Goal: Transaction & Acquisition: Purchase product/service

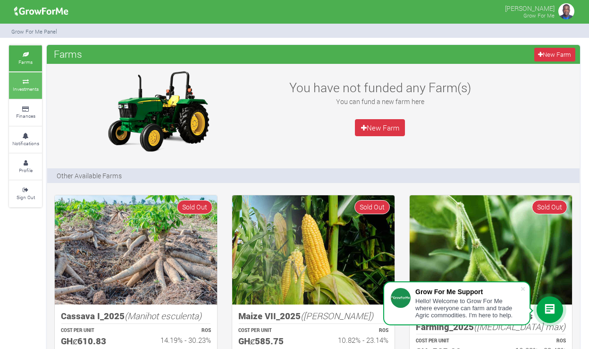
click at [34, 89] on small "Investments" at bounding box center [26, 88] width 26 height 7
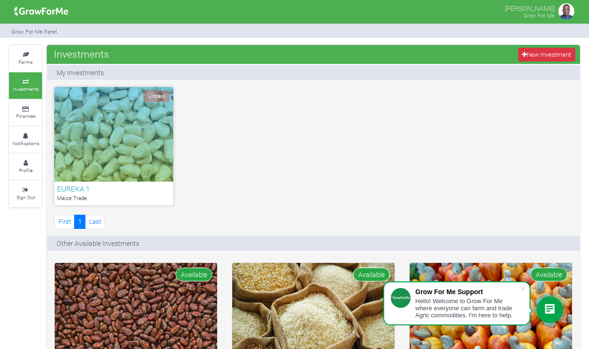
click at [114, 187] on h6 "EUREKA 1" at bounding box center [113, 188] width 113 height 9
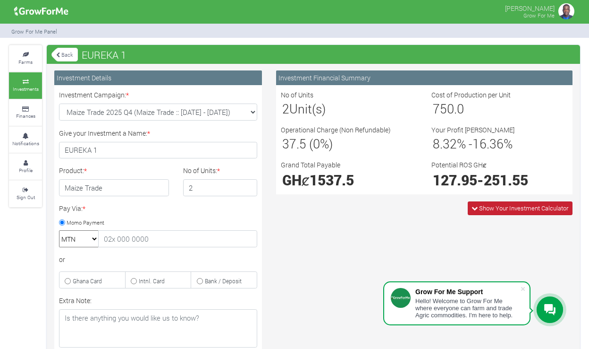
click at [479, 207] on span "Show Your Investment Calculator" at bounding box center [523, 208] width 89 height 9
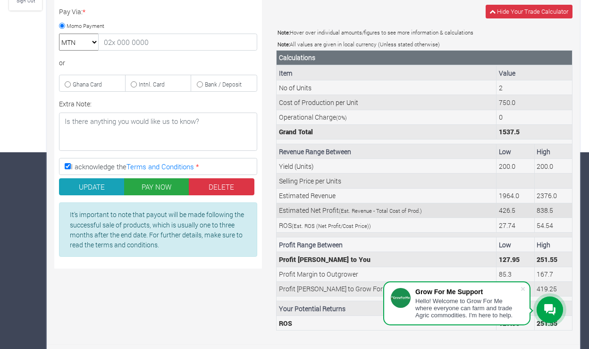
scroll to position [196, 0]
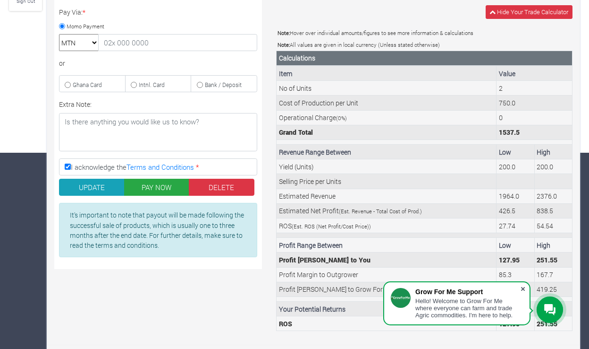
click at [525, 290] on span at bounding box center [523, 288] width 9 height 9
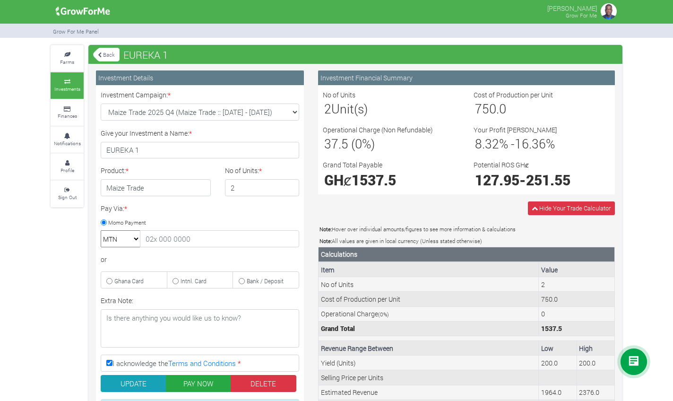
scroll to position [0, 0]
click at [107, 51] on link "Back" at bounding box center [106, 55] width 26 height 16
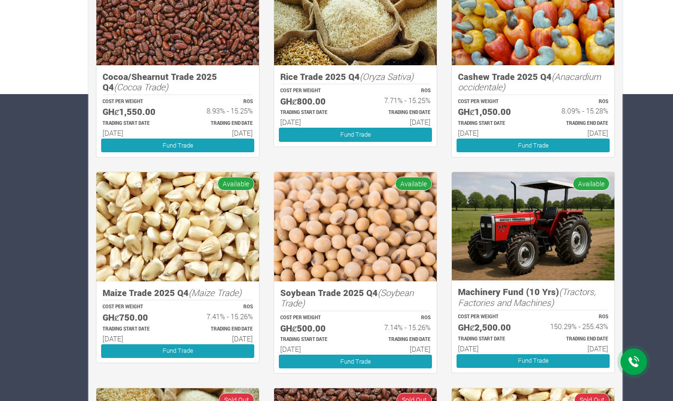
scroll to position [308, 0]
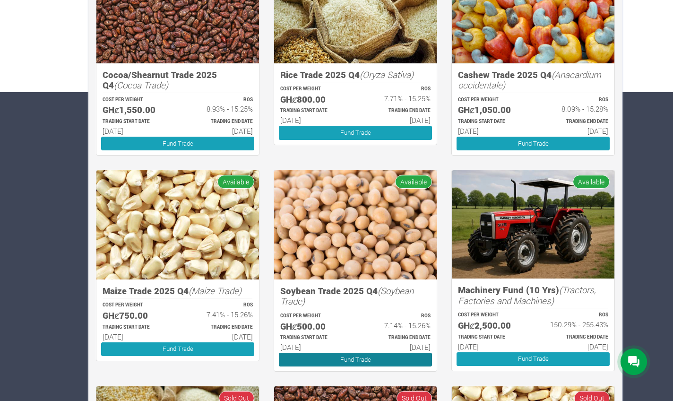
click at [344, 352] on link "Fund Trade" at bounding box center [355, 359] width 153 height 14
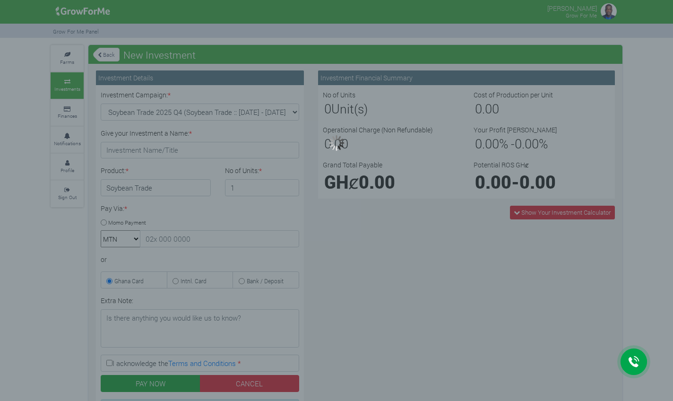
type input "1"
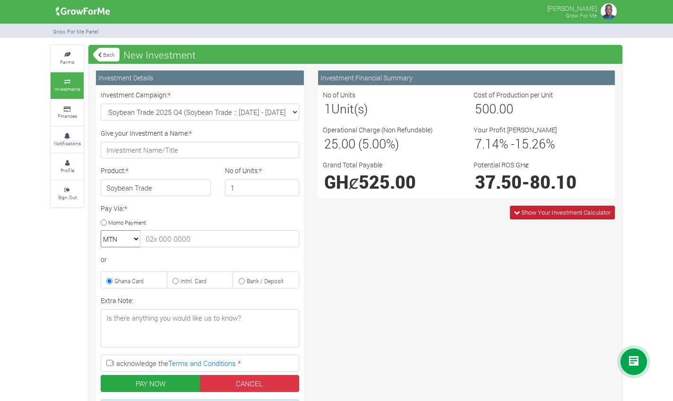
click at [516, 211] on icon at bounding box center [516, 212] width 6 height 6
